Goal: Task Accomplishment & Management: Manage account settings

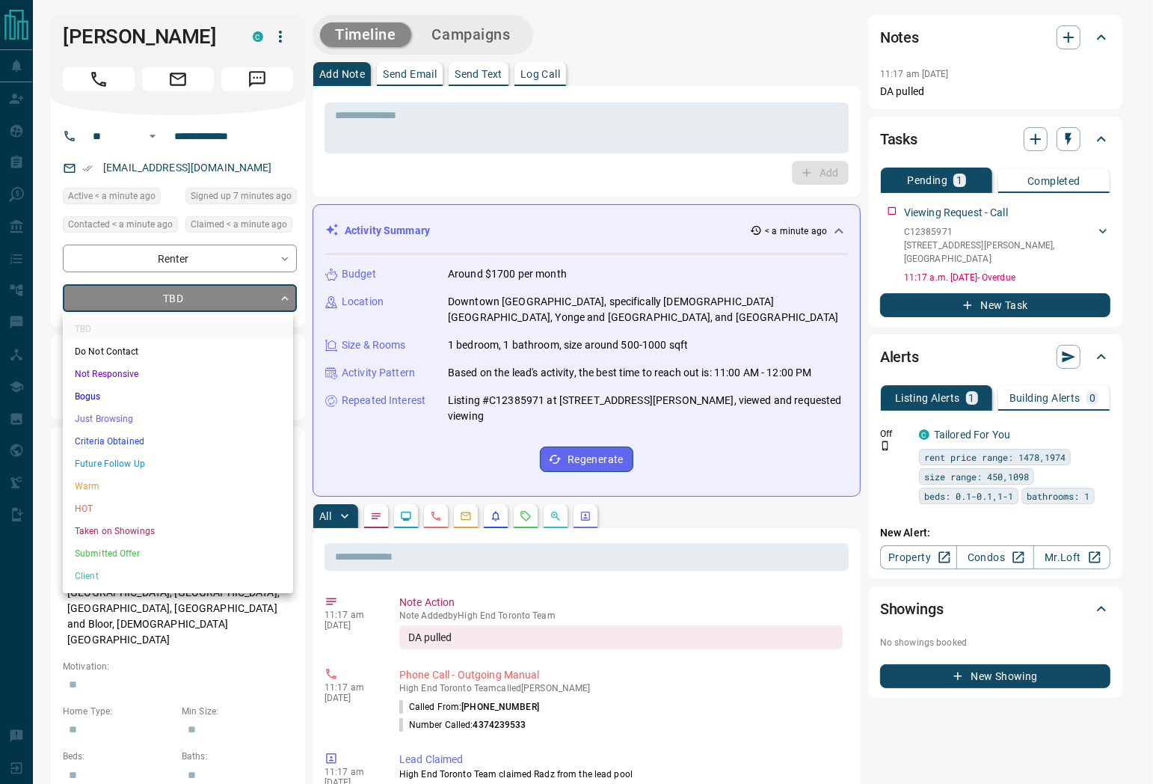
drag, startPoint x: 141, startPoint y: 420, endPoint x: 154, endPoint y: 419, distance: 13.5
click at [143, 420] on li "Just Browsing" at bounding box center [178, 419] width 230 height 22
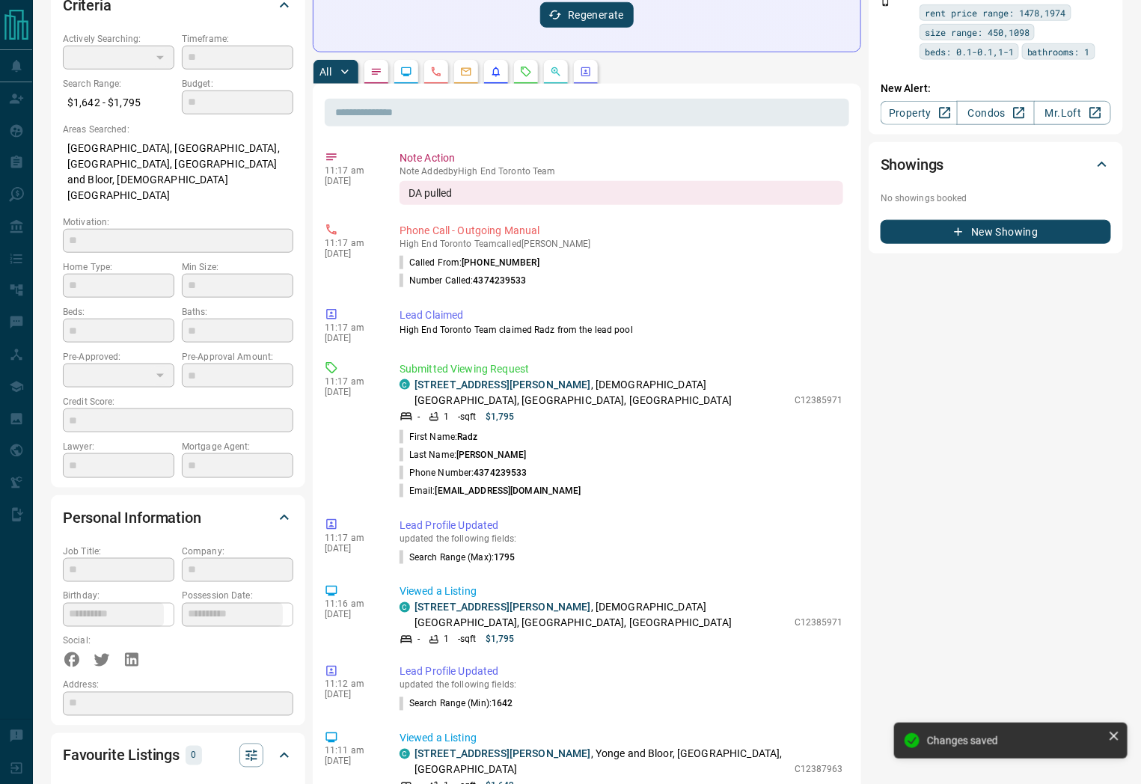
type input "*"
type input "**********"
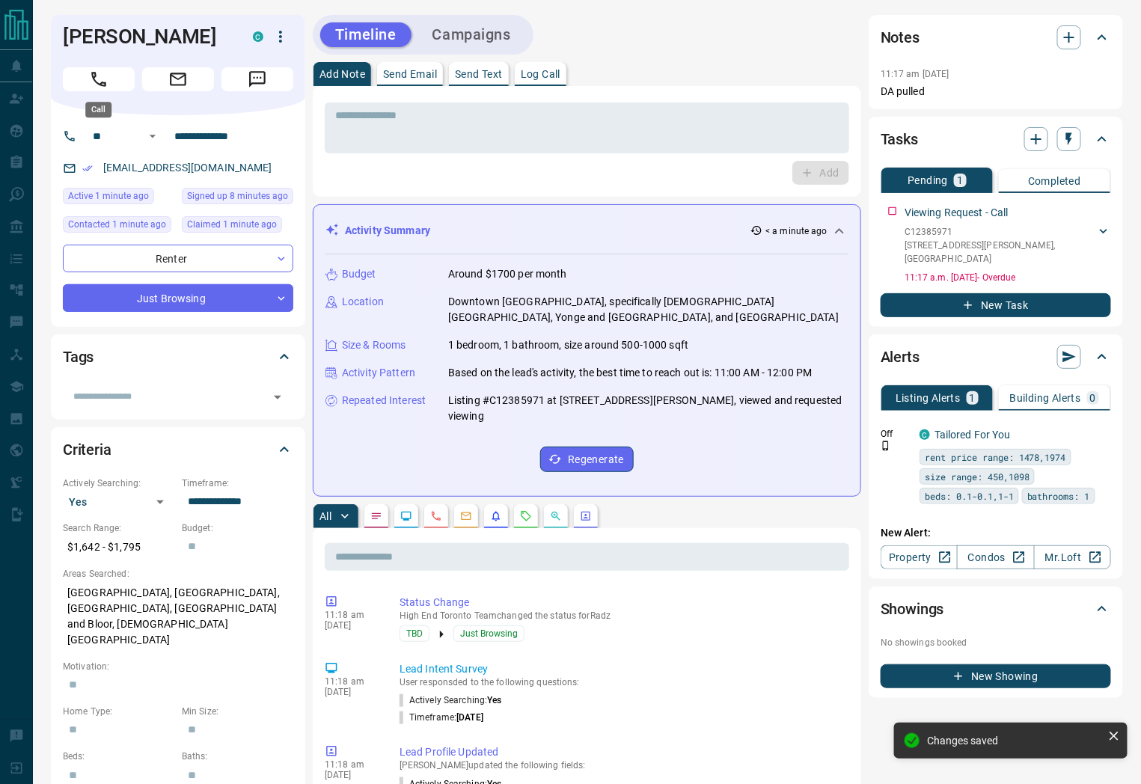
click at [88, 80] on button "Call" at bounding box center [99, 79] width 72 height 24
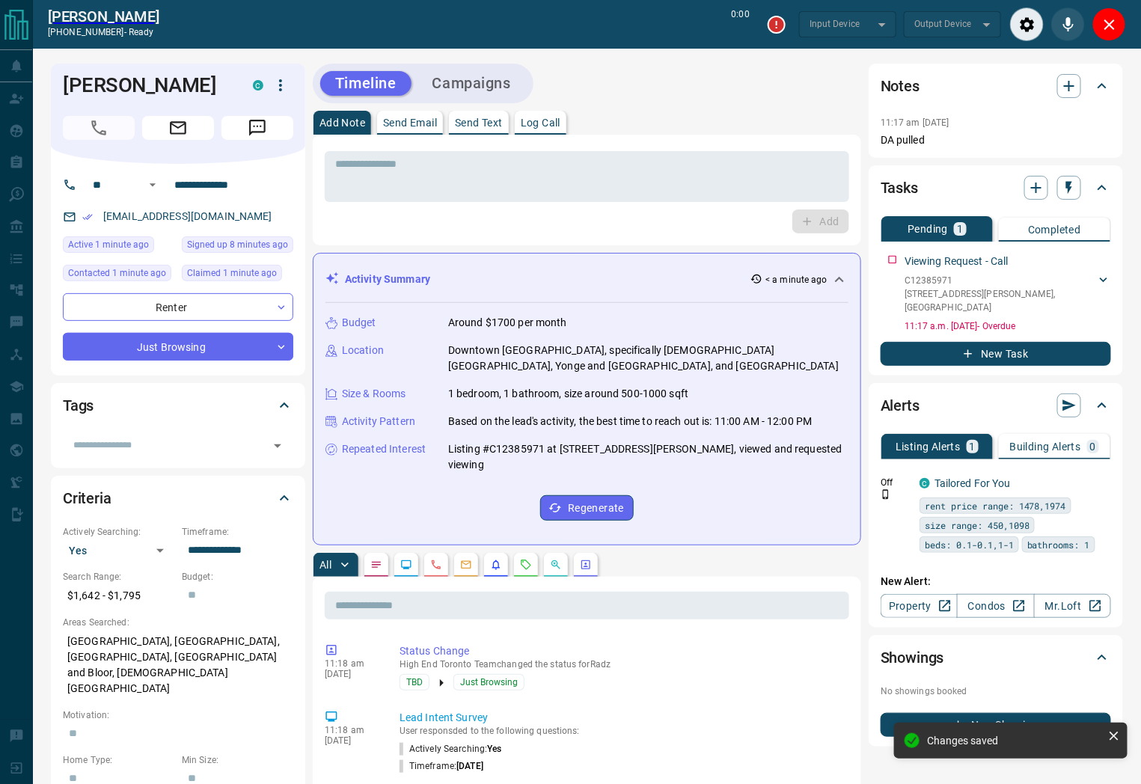
type input "*******"
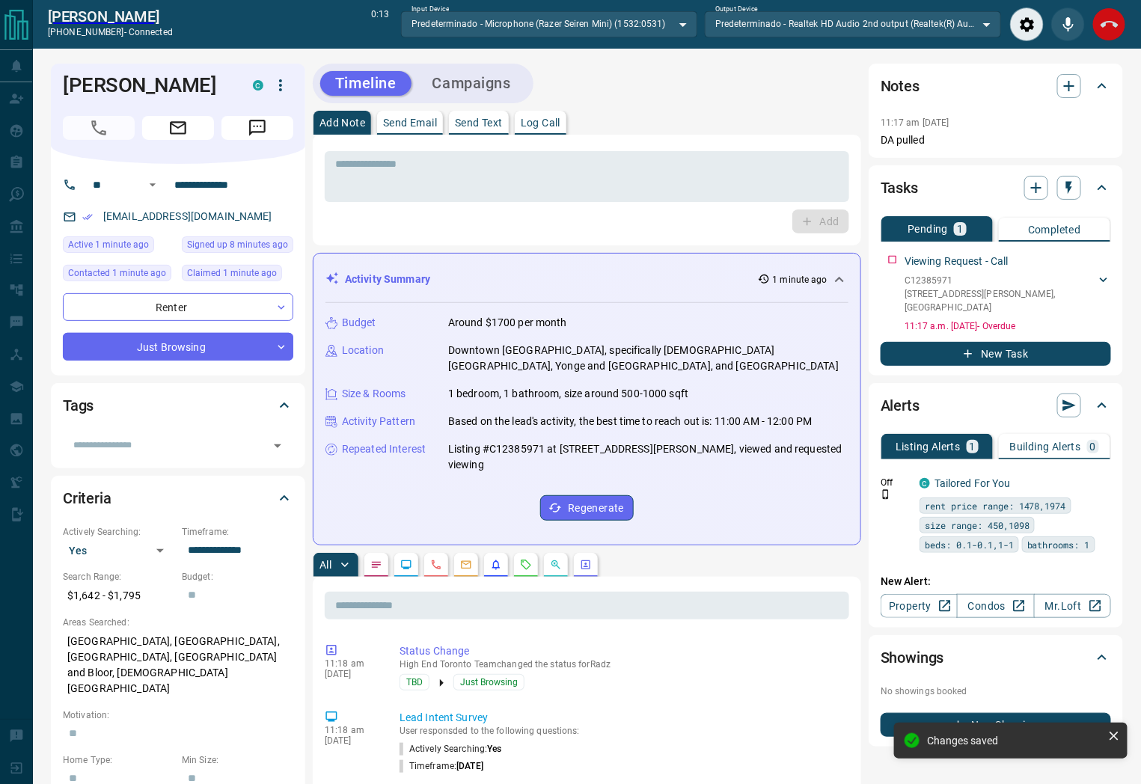
click at [1101, 38] on button "End Call" at bounding box center [1109, 24] width 34 height 34
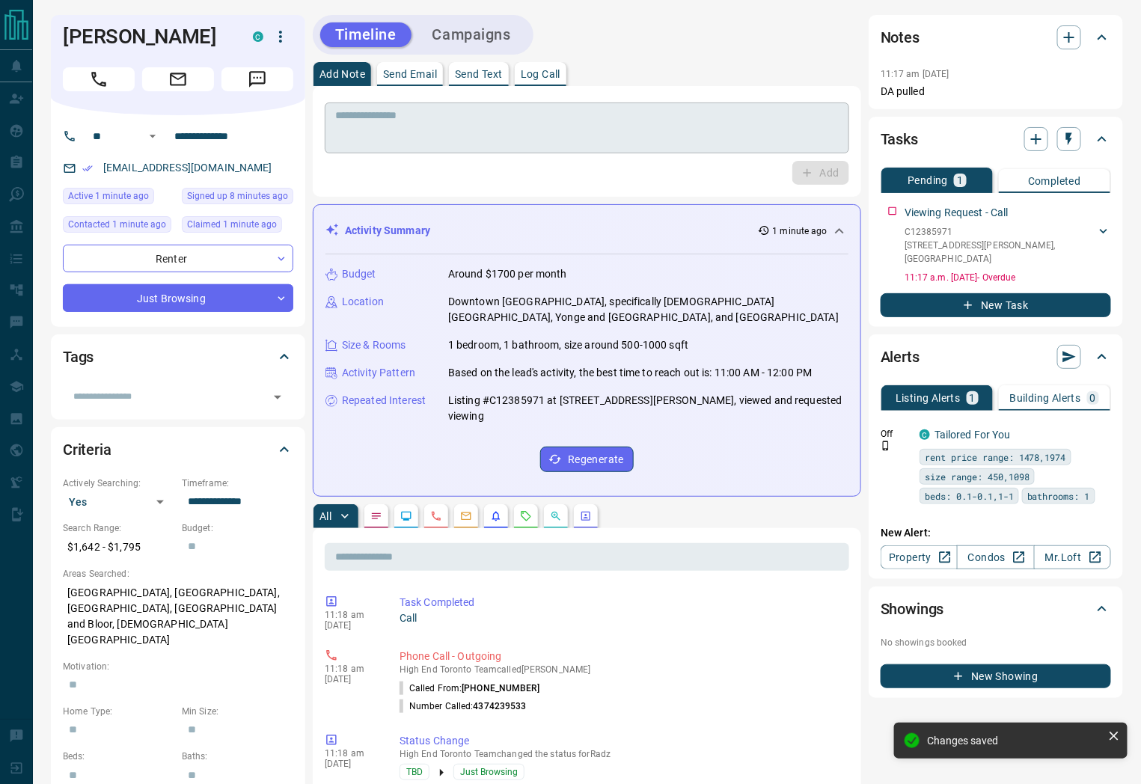
click at [577, 132] on textarea at bounding box center [586, 128] width 503 height 38
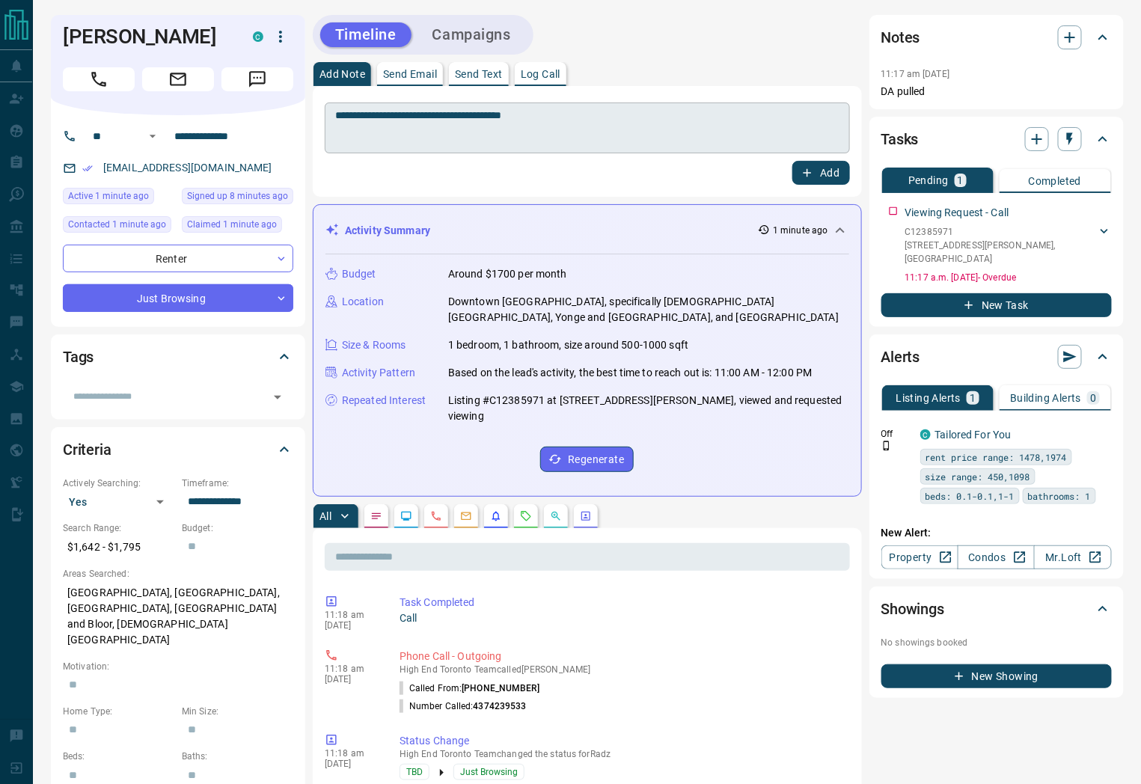
click at [593, 114] on textarea "**********" at bounding box center [587, 128] width 504 height 38
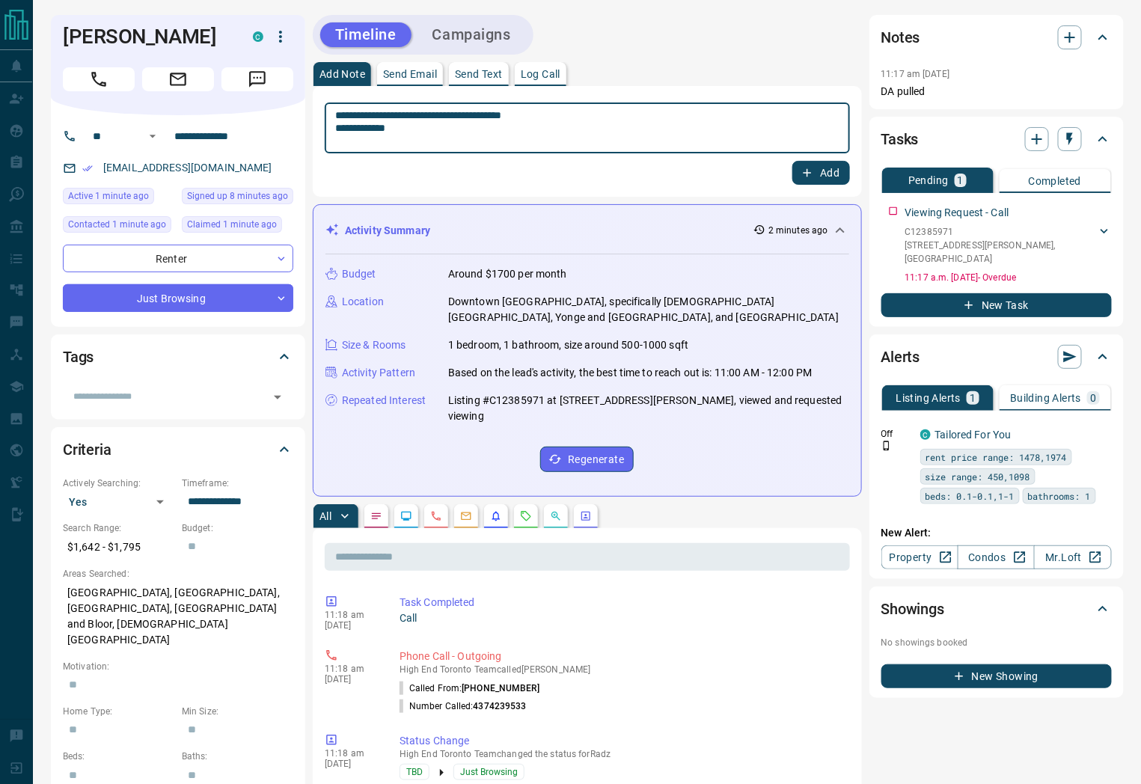
type textarea "**********"
click at [805, 176] on icon "button" at bounding box center [806, 172] width 13 height 13
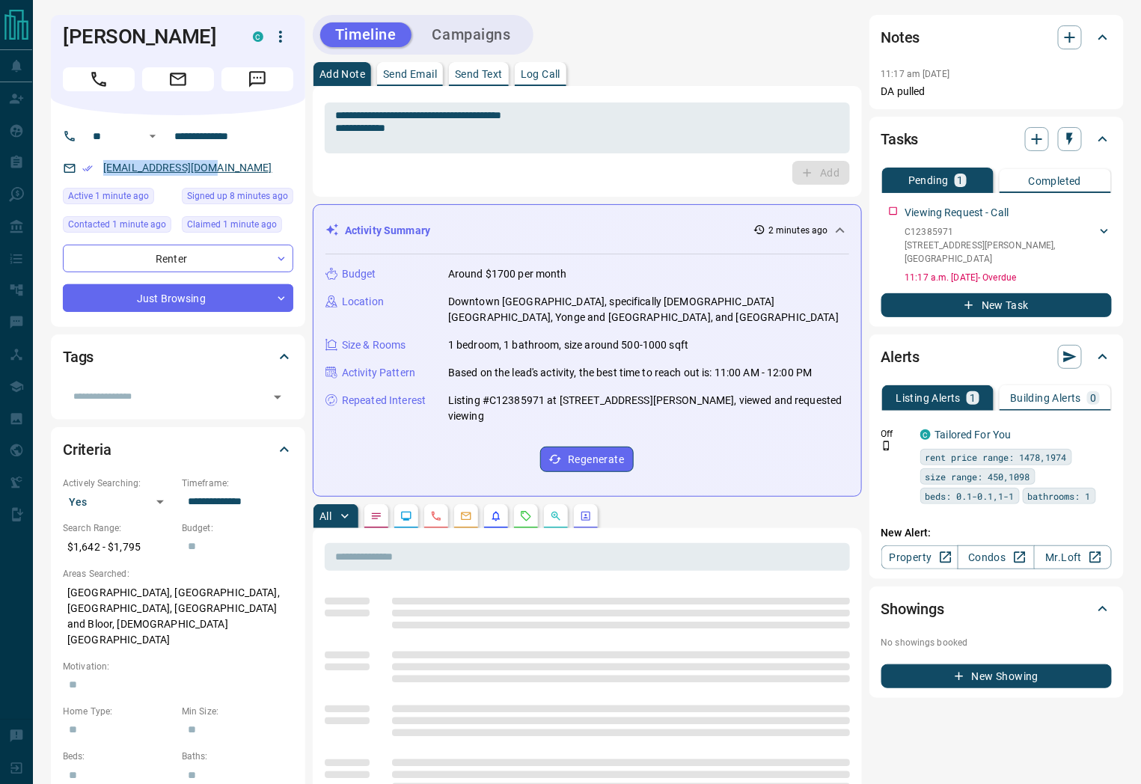
drag, startPoint x: 228, startPoint y: 165, endPoint x: 105, endPoint y: 169, distance: 122.7
click at [100, 165] on div "[EMAIL_ADDRESS][DOMAIN_NAME]" at bounding box center [178, 168] width 230 height 25
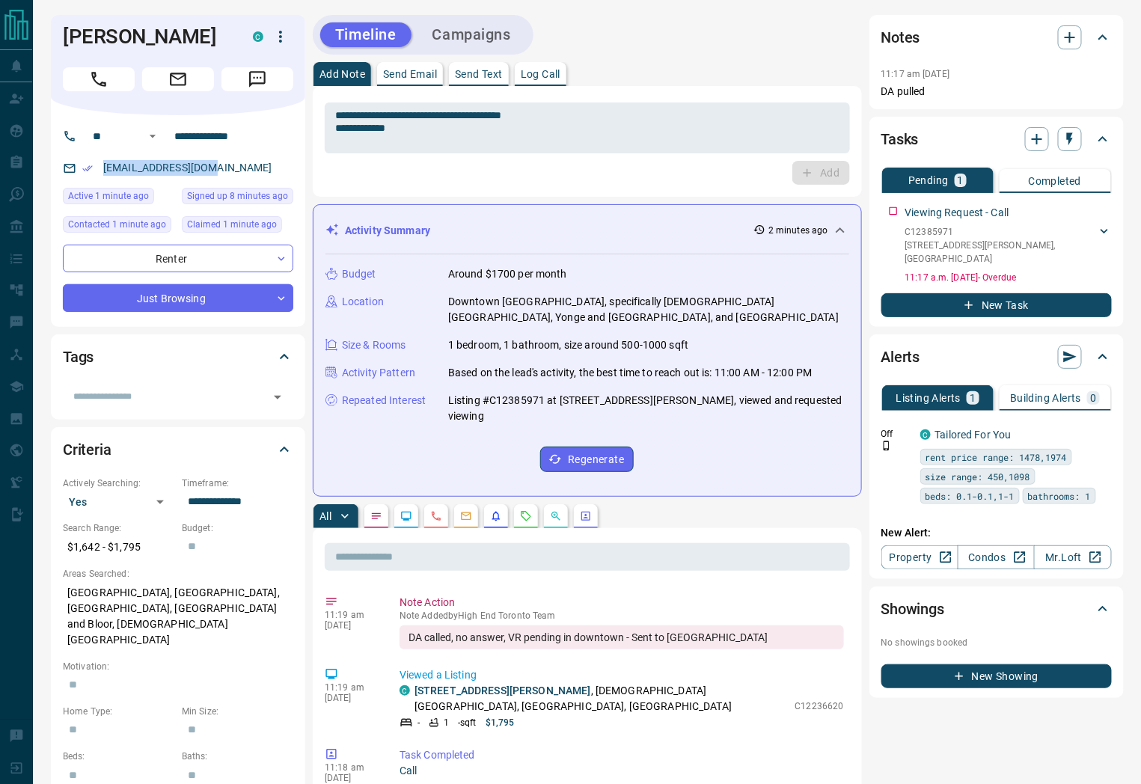
copy link "[EMAIL_ADDRESS][DOMAIN_NAME]"
click at [282, 35] on icon "button" at bounding box center [280, 37] width 18 height 18
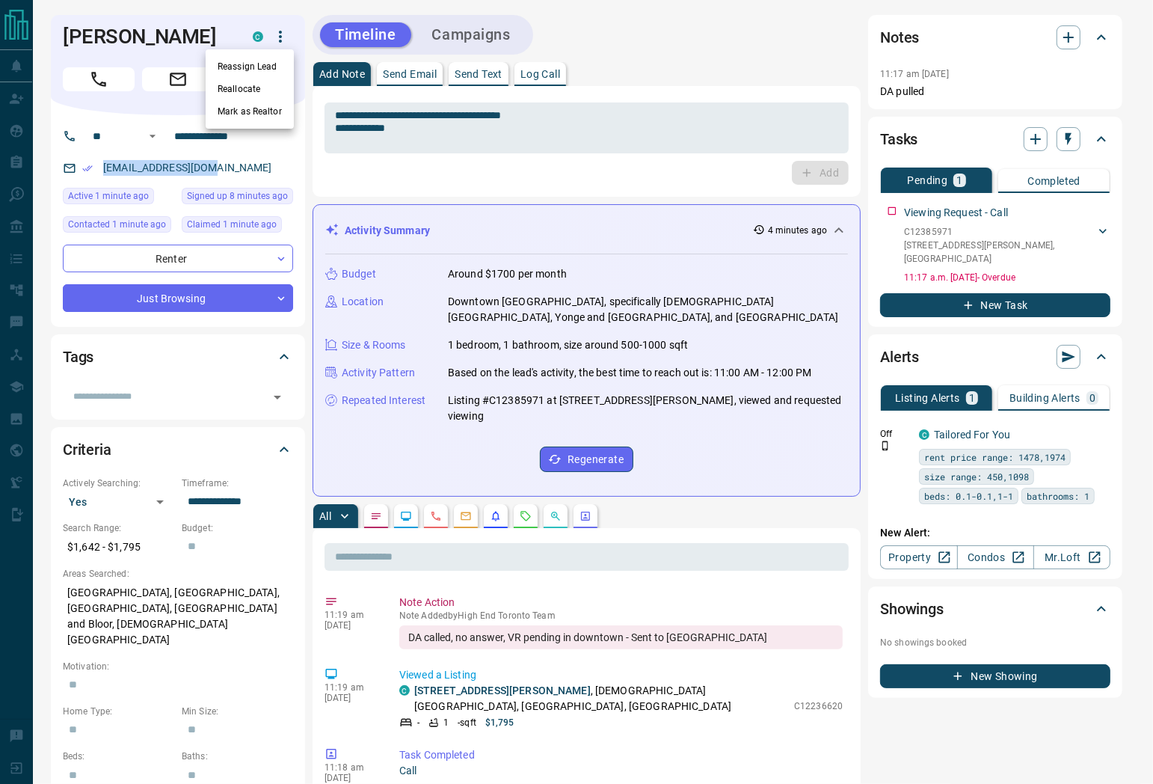
click at [251, 72] on li "Reassign Lead" at bounding box center [250, 66] width 88 height 22
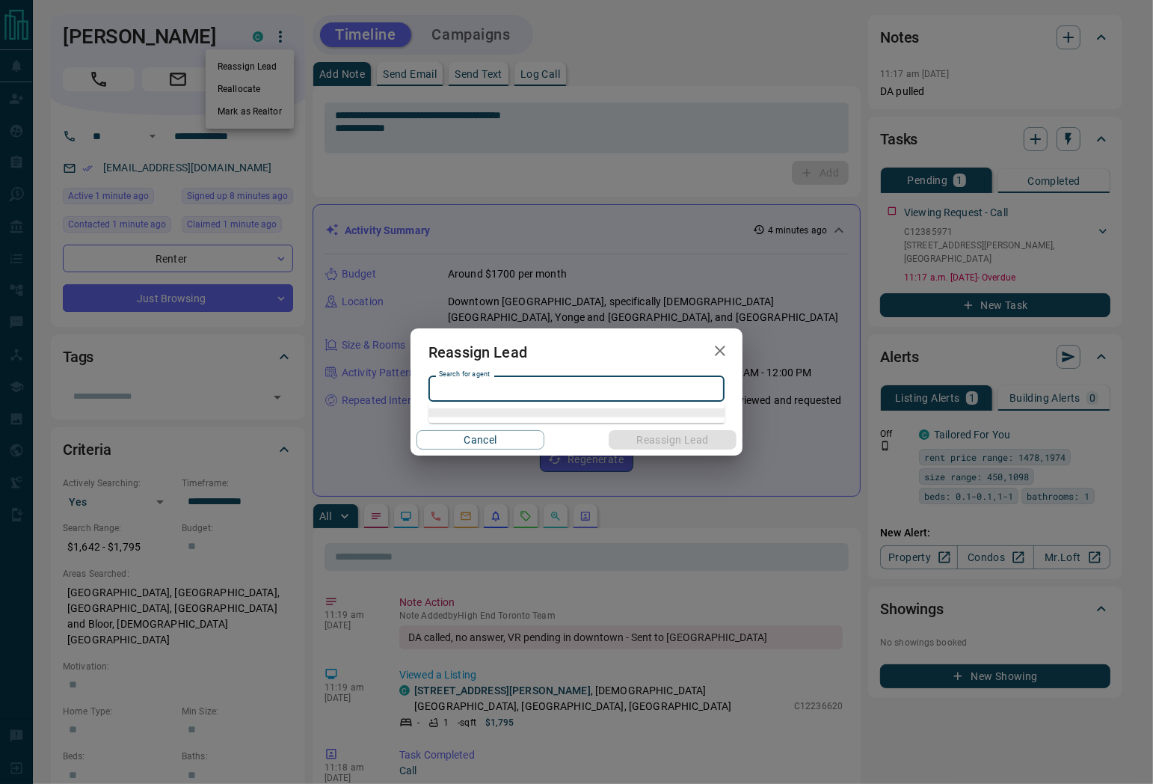
click at [464, 393] on input "Search for agent" at bounding box center [575, 389] width 285 height 16
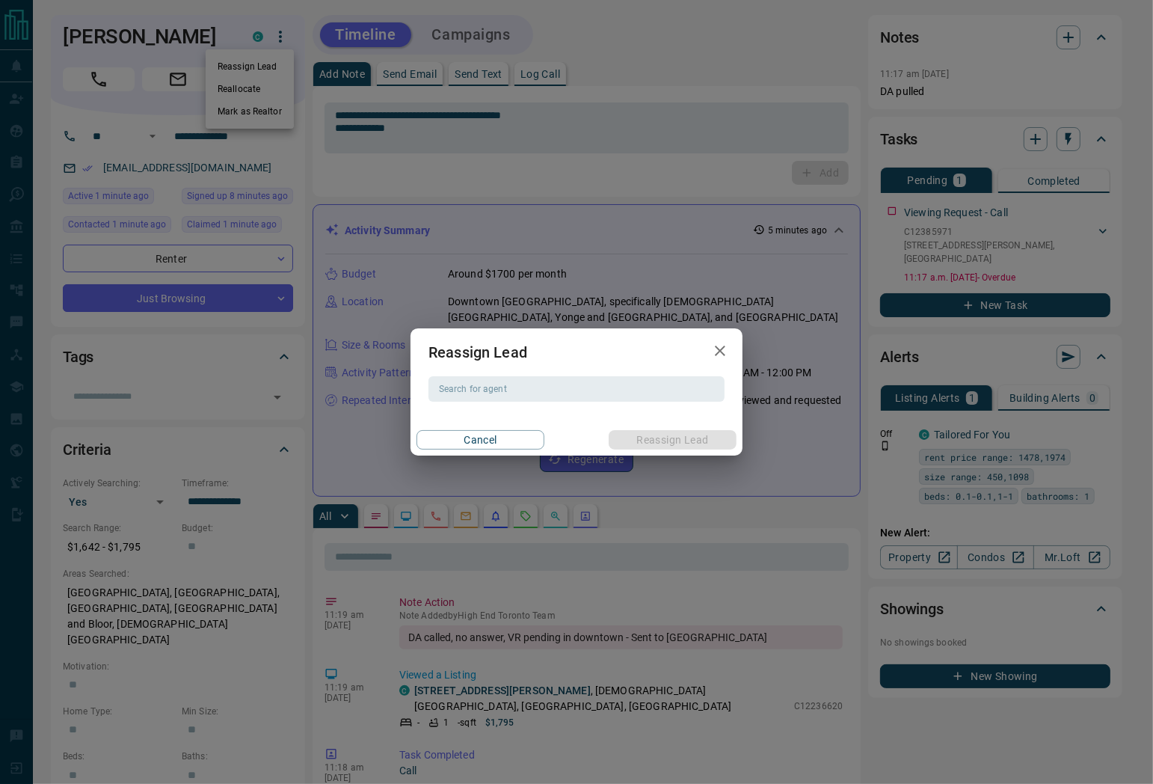
click at [715, 357] on icon "button" at bounding box center [720, 351] width 18 height 18
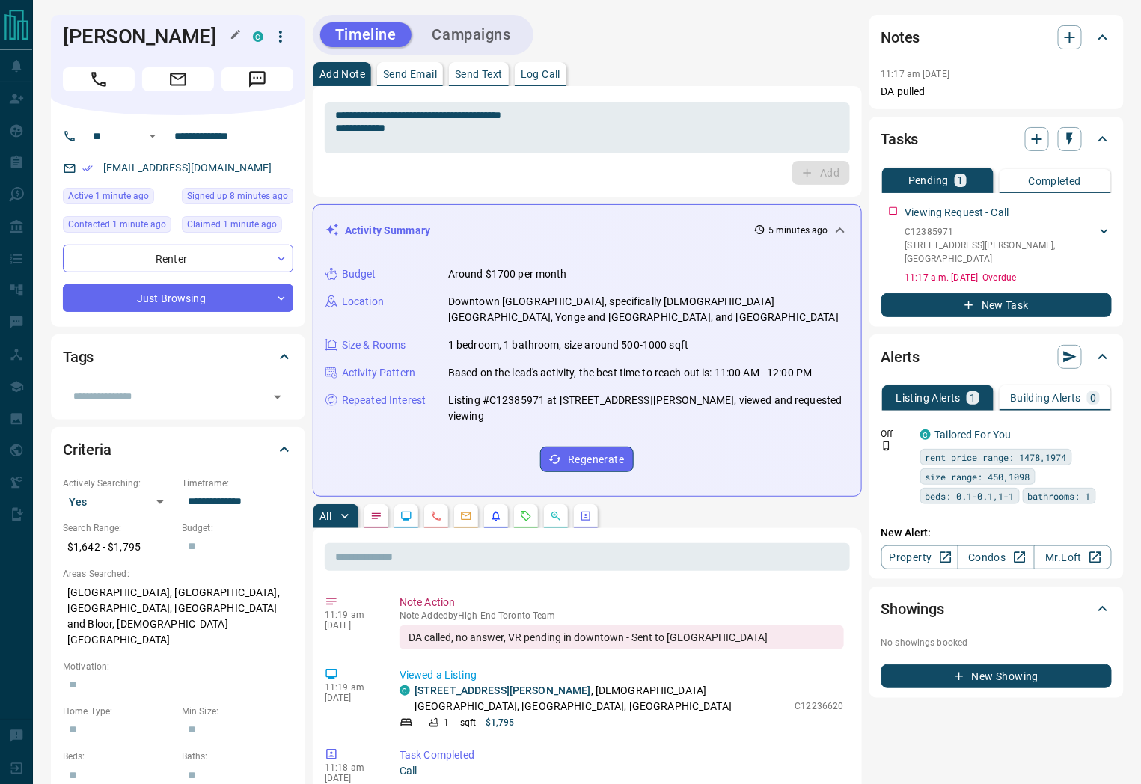
click at [123, 31] on h1 "[PERSON_NAME]" at bounding box center [147, 37] width 168 height 24
copy div "[PERSON_NAME] C"
click at [279, 37] on icon "button" at bounding box center [280, 37] width 3 height 12
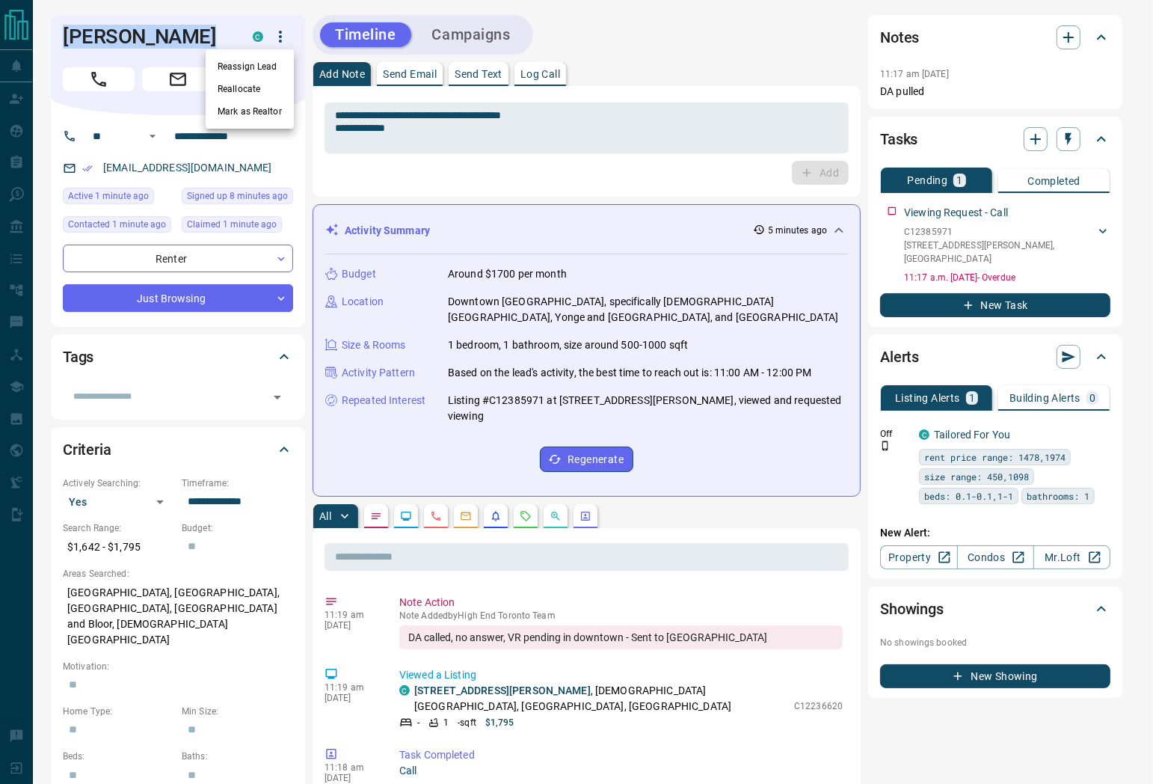
click at [242, 70] on li "Reassign Lead" at bounding box center [250, 66] width 88 height 22
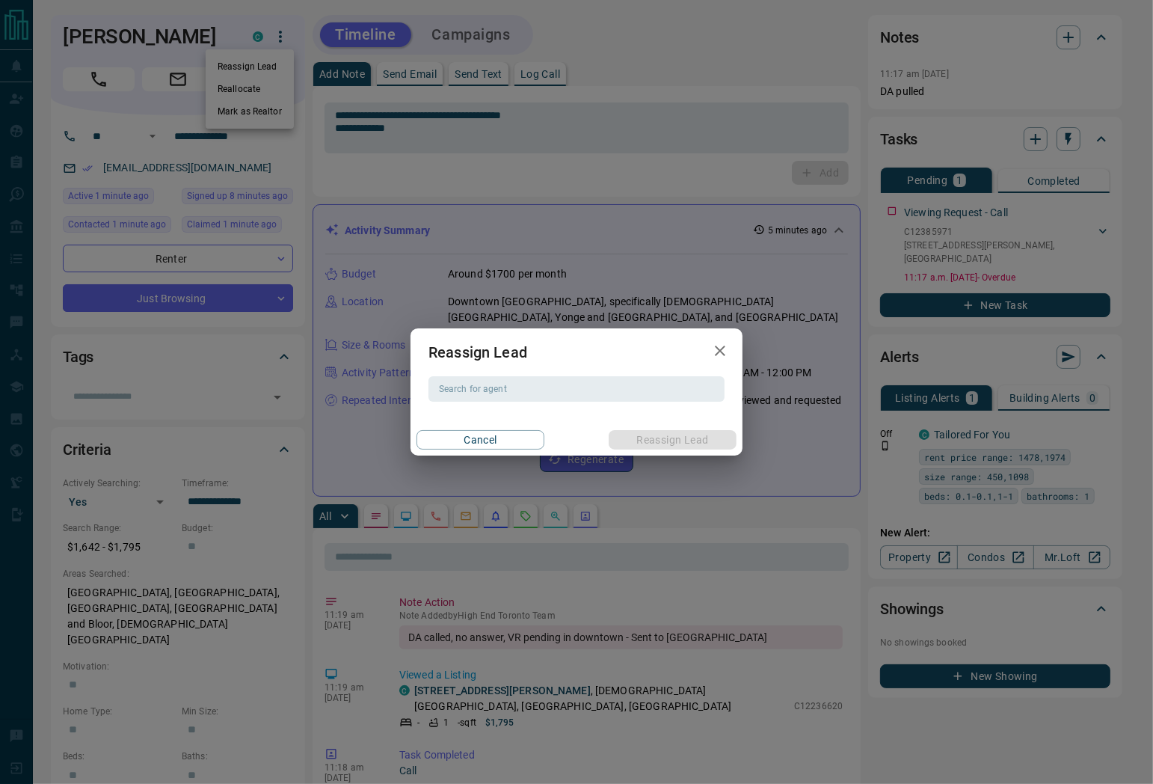
click at [497, 385] on input "Search for agent" at bounding box center [575, 389] width 285 height 16
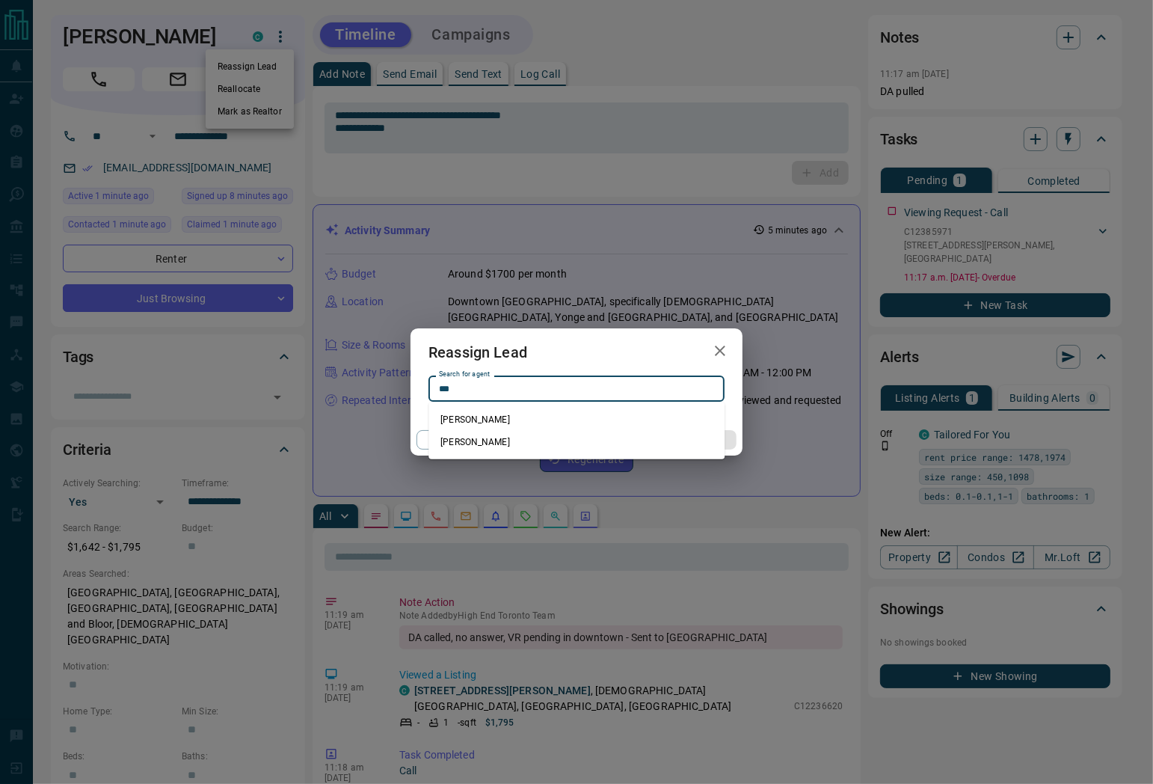
click at [497, 420] on li "[PERSON_NAME]" at bounding box center [577, 419] width 296 height 22
type input "**********"
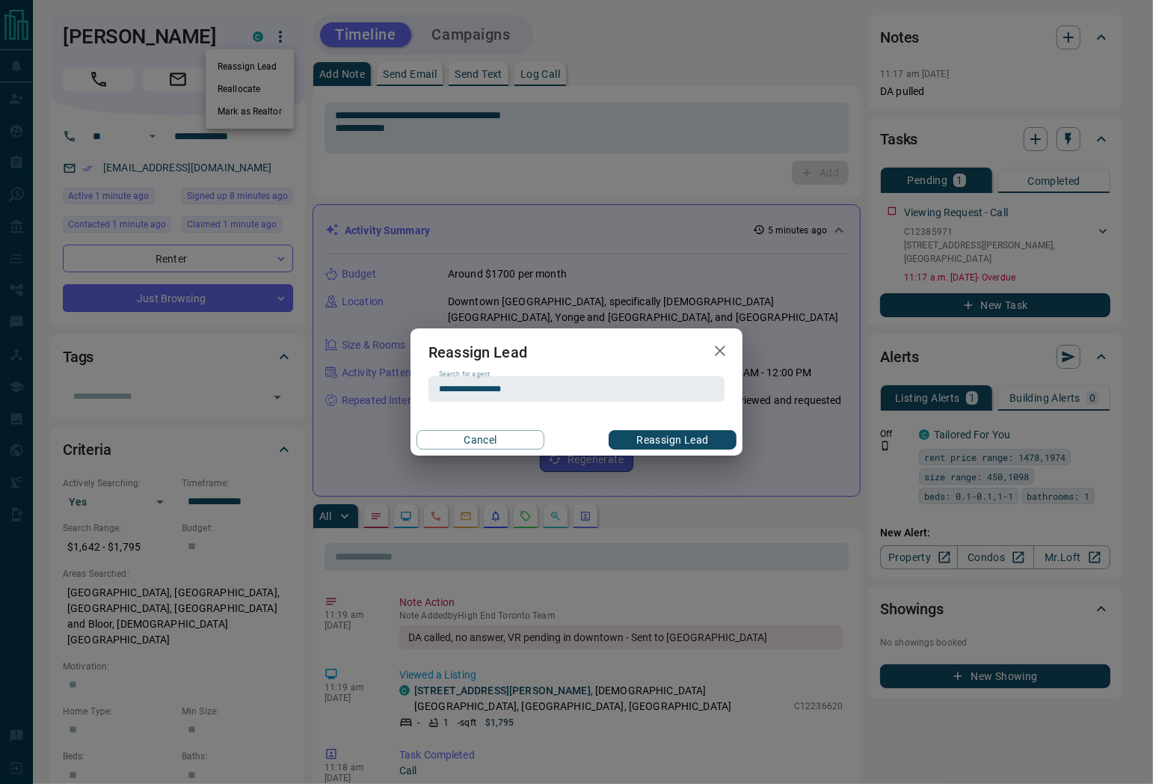
click at [659, 443] on button "Reassign Lead" at bounding box center [673, 439] width 128 height 19
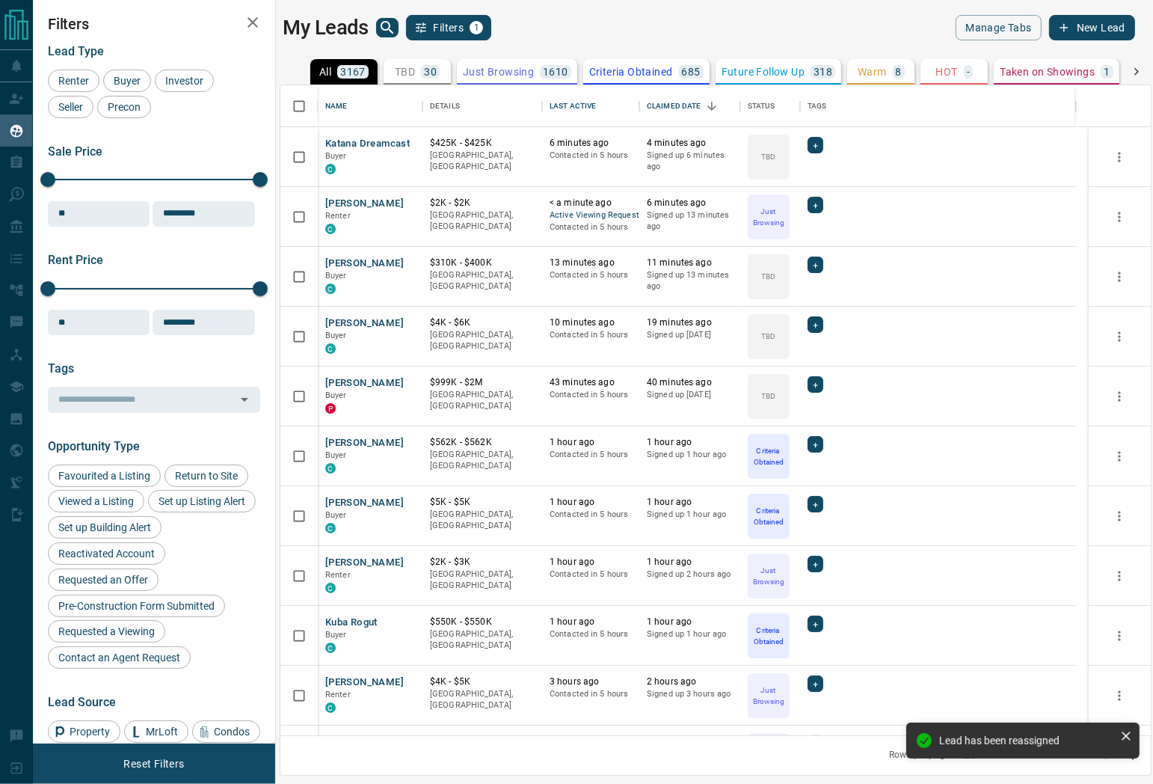
scroll to position [637, 857]
